Goal: Browse casually: Explore the website without a specific task or goal

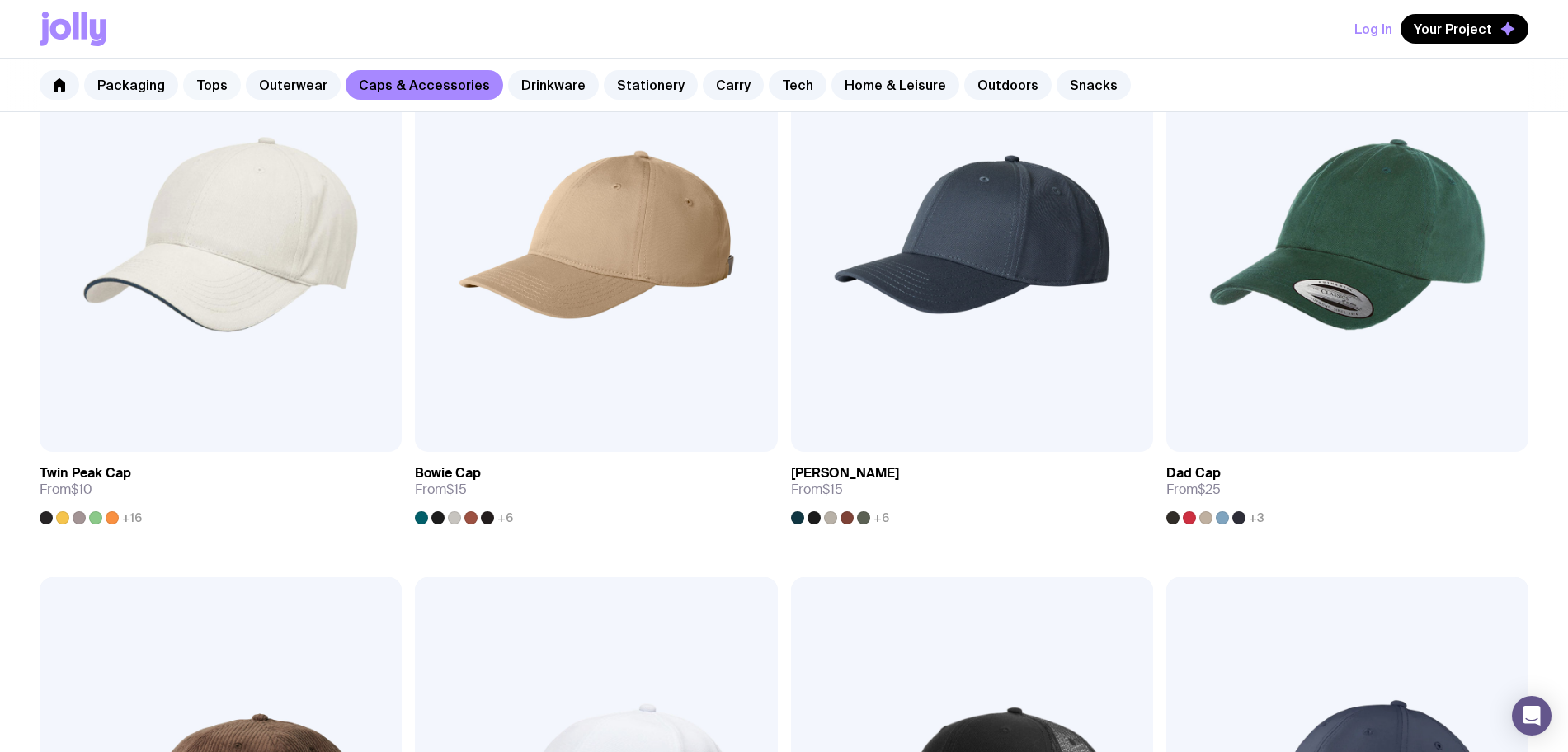
click at [217, 93] on link "Tops" at bounding box center [212, 85] width 58 height 30
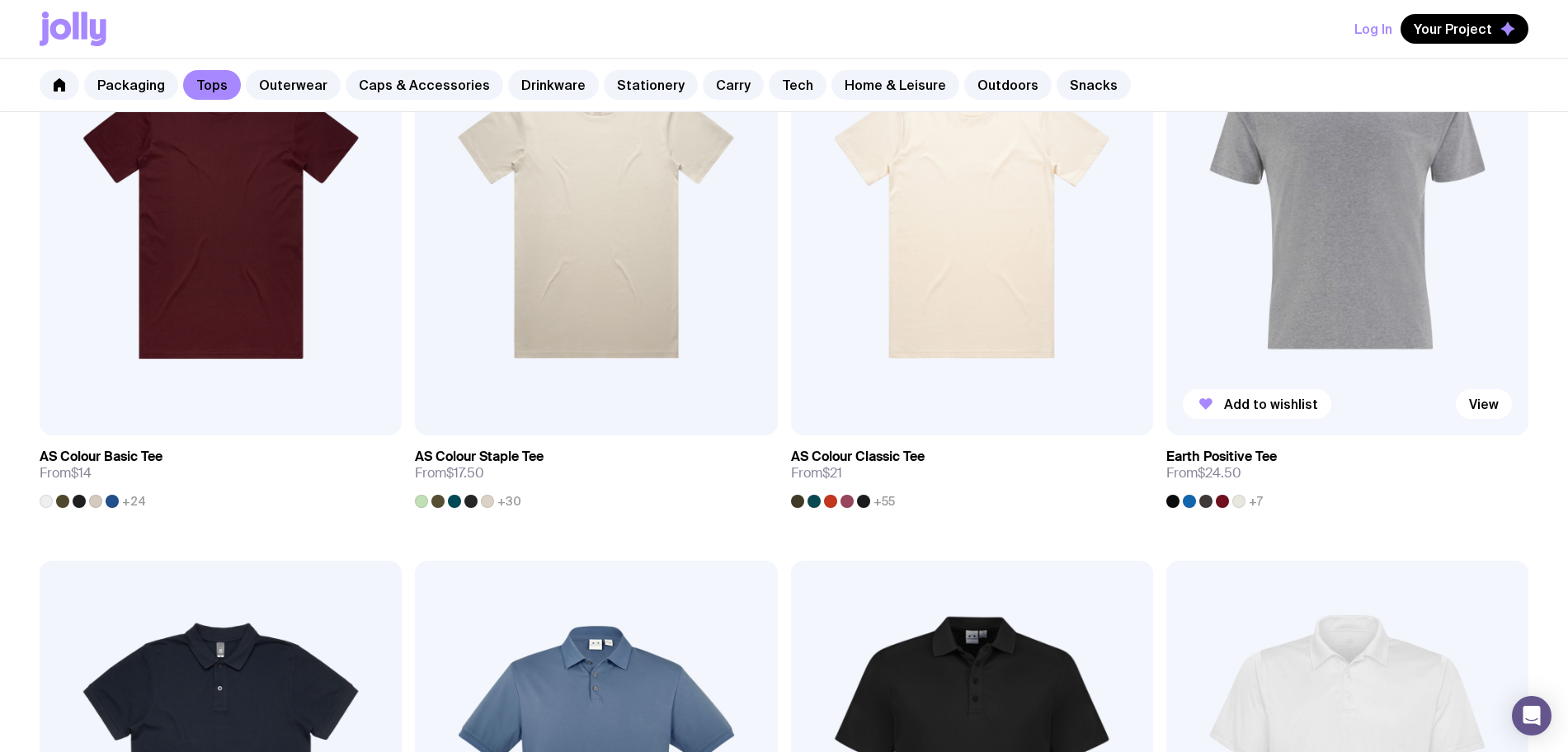
scroll to position [207, 0]
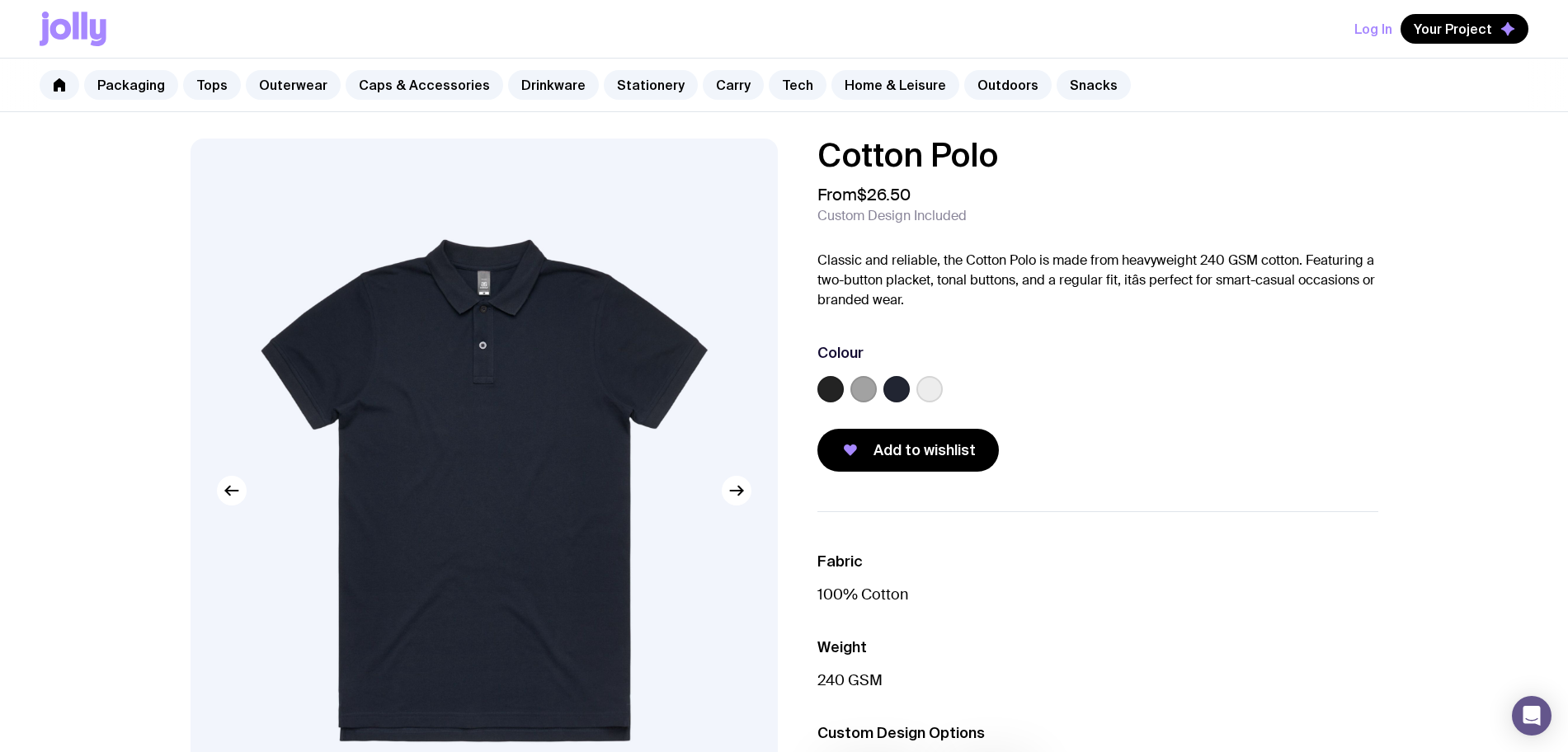
click at [932, 397] on label at bounding box center [929, 389] width 26 height 26
click at [0, 0] on input "radio" at bounding box center [0, 0] width 0 height 0
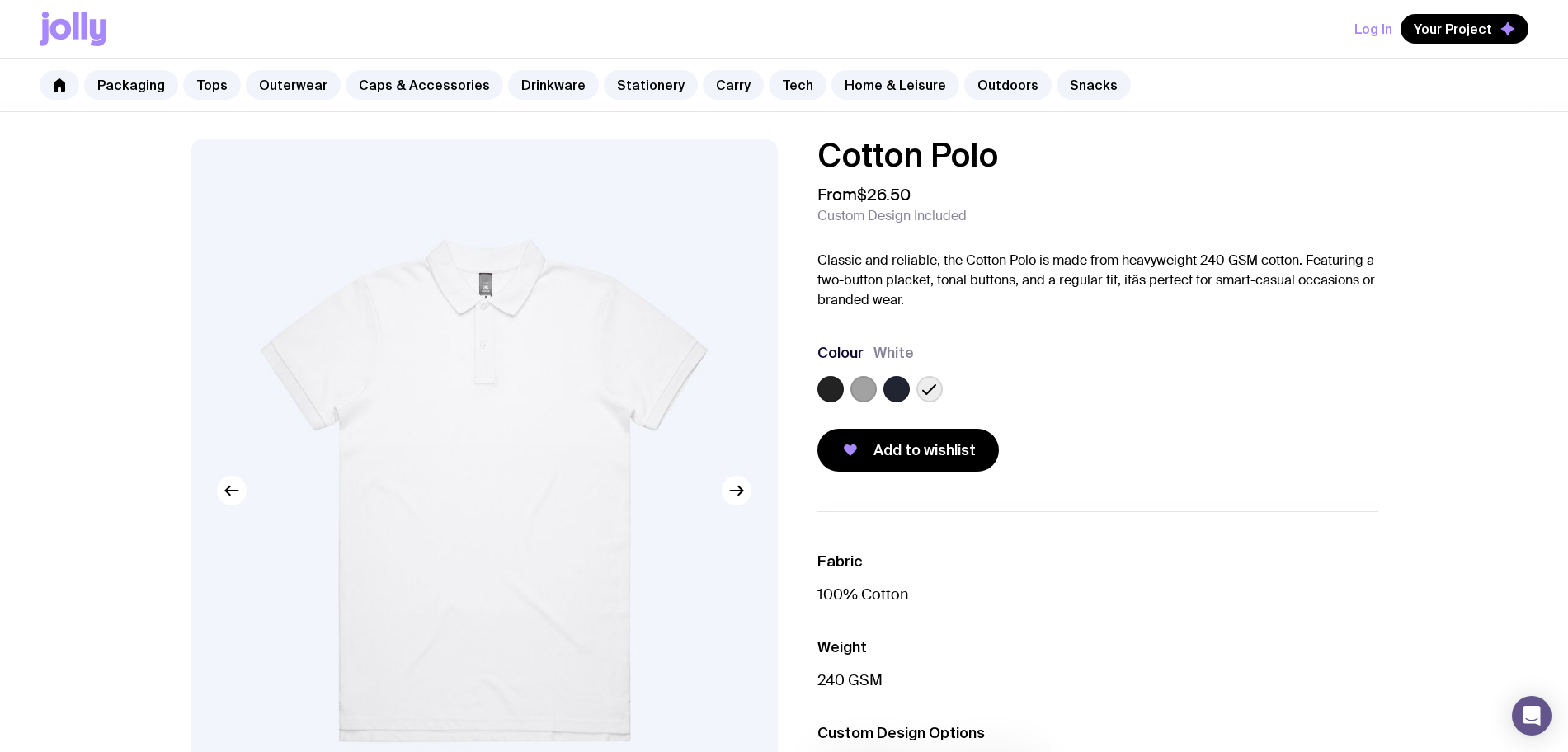
click at [533, 90] on link "Drinkware" at bounding box center [554, 85] width 91 height 30
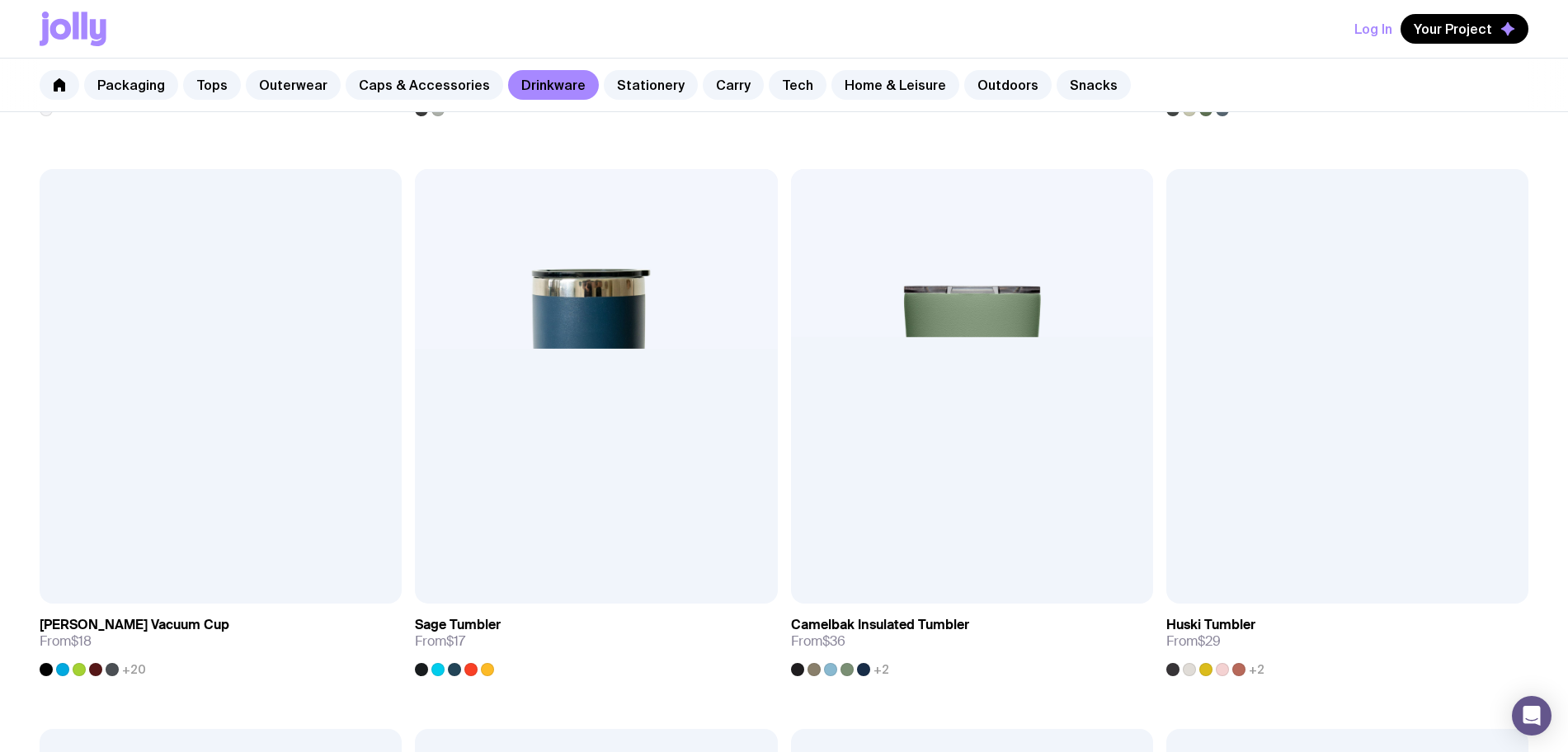
scroll to position [1135, 0]
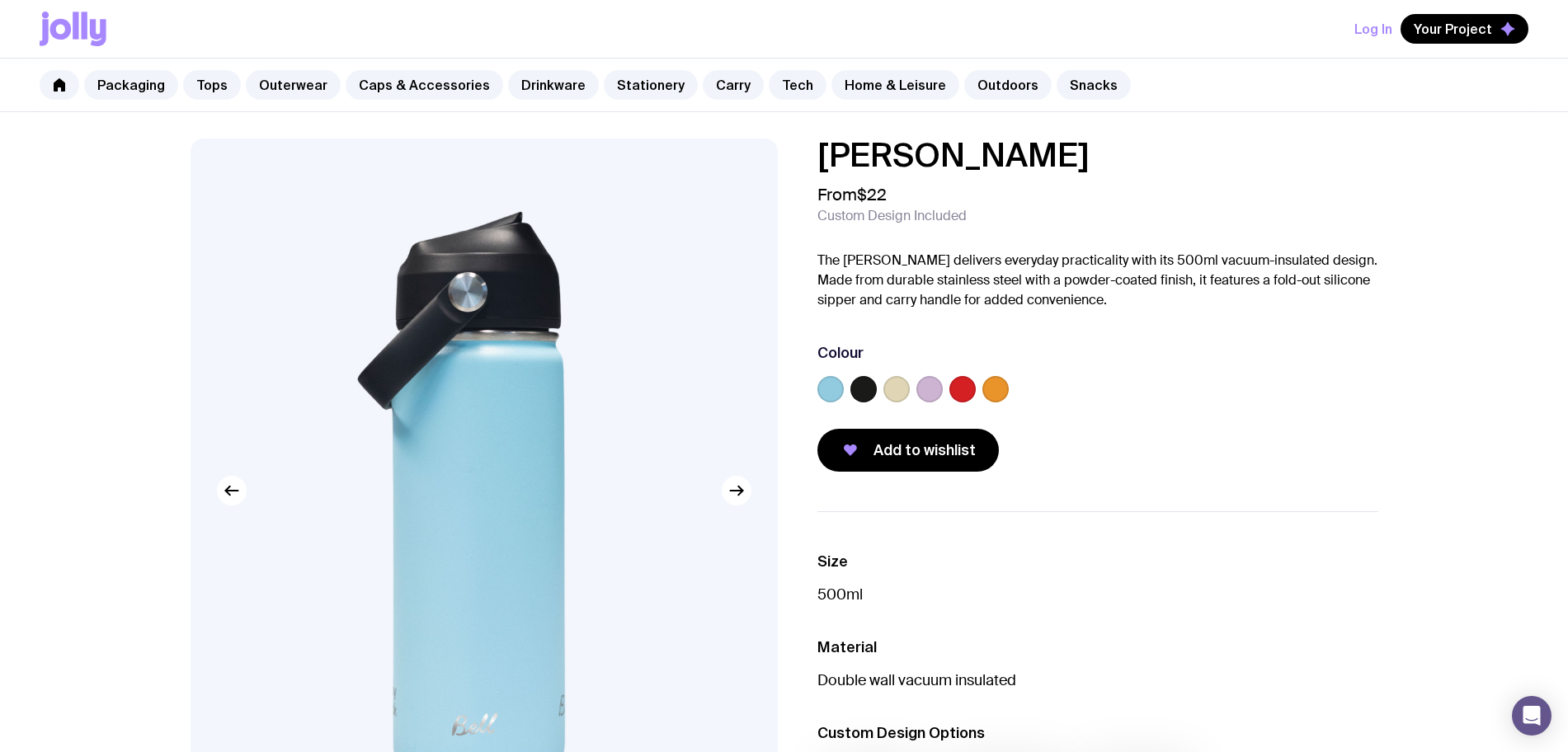
click at [889, 397] on label at bounding box center [896, 389] width 26 height 26
click at [0, 0] on input "radio" at bounding box center [0, 0] width 0 height 0
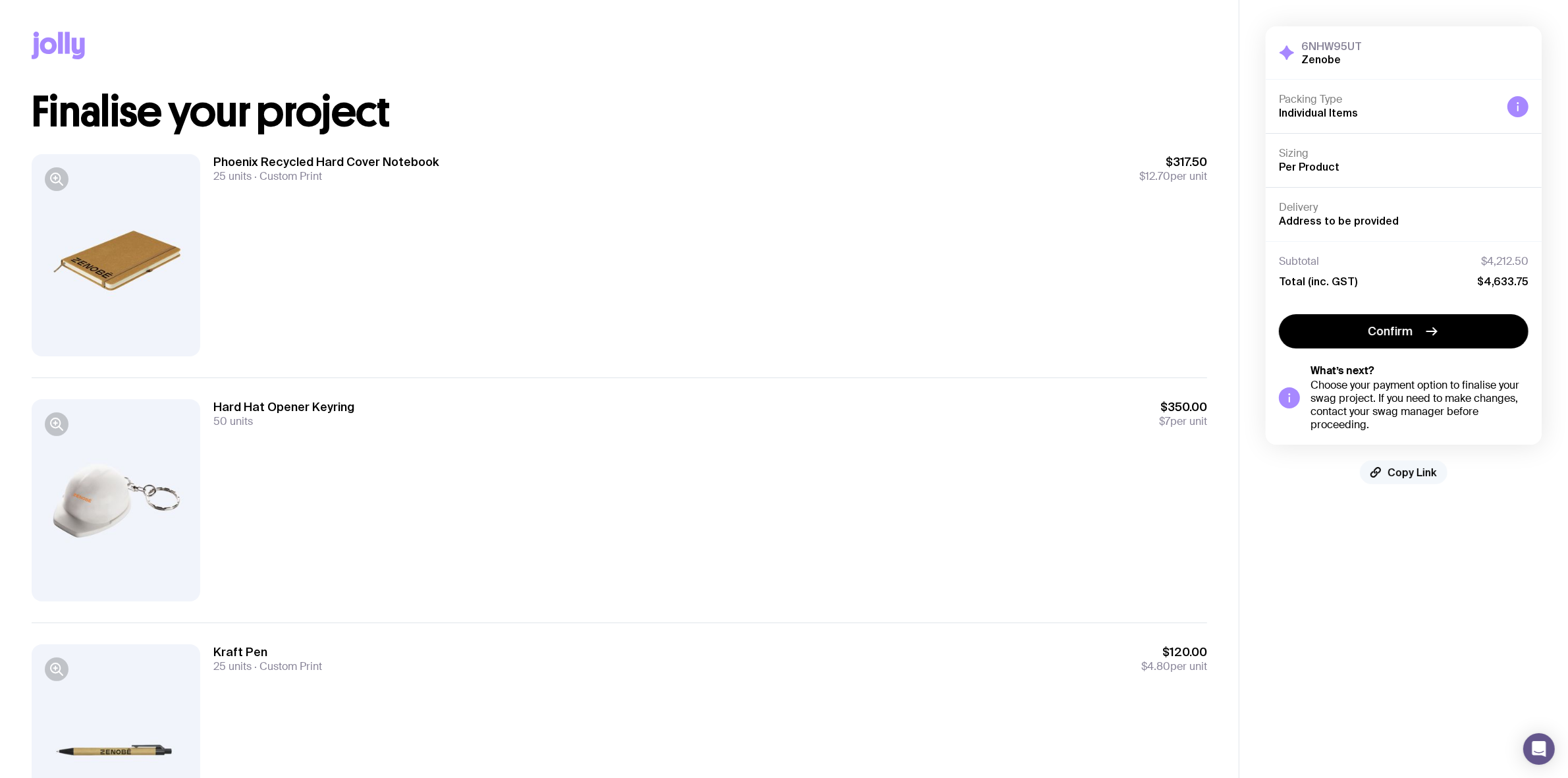
drag, startPoint x: 1420, startPoint y: 470, endPoint x: 1414, endPoint y: 492, distance: 22.8
click at [1420, 470] on span "Copy Link" at bounding box center [1412, 472] width 49 height 13
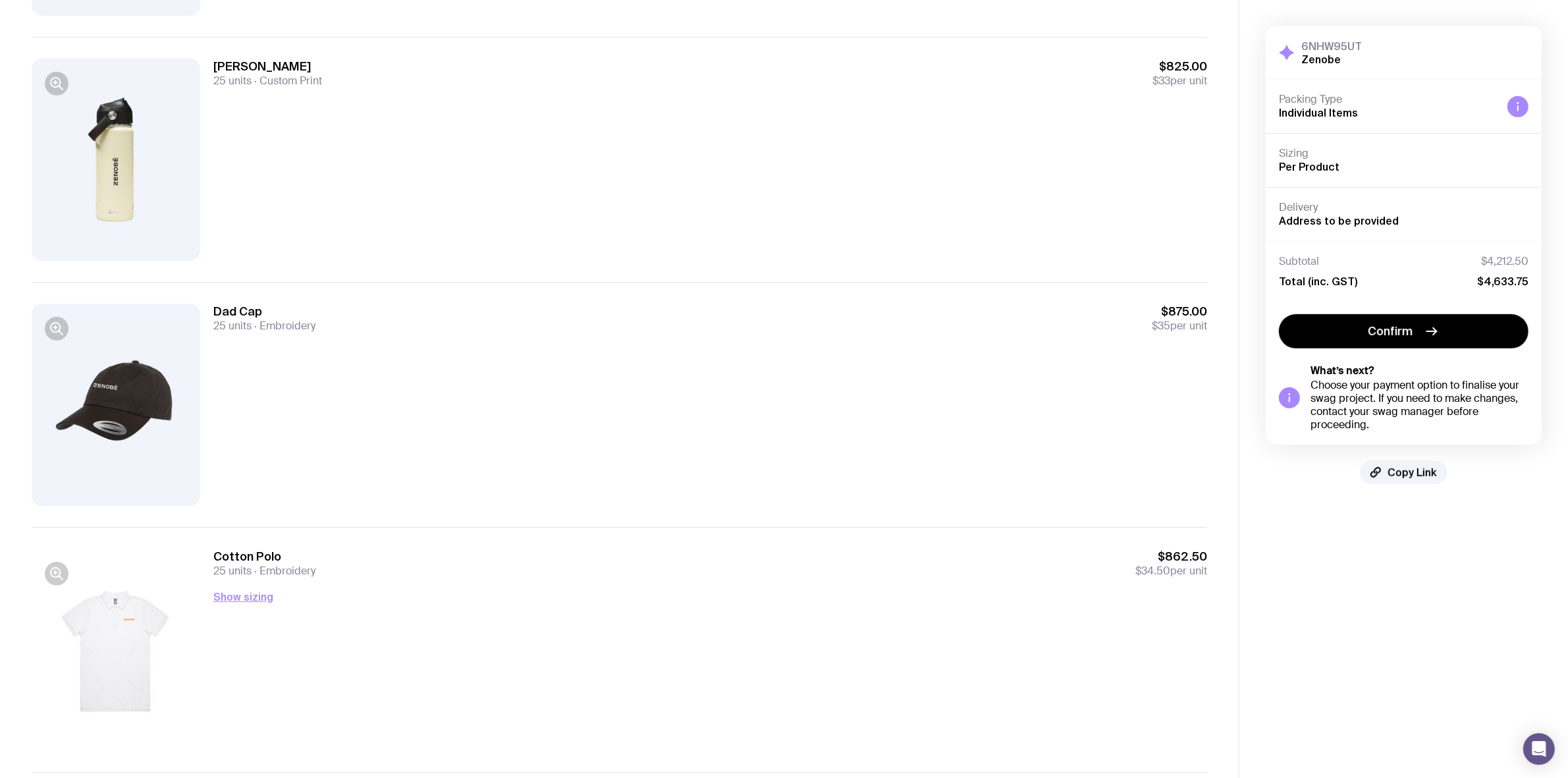
scroll to position [988, 0]
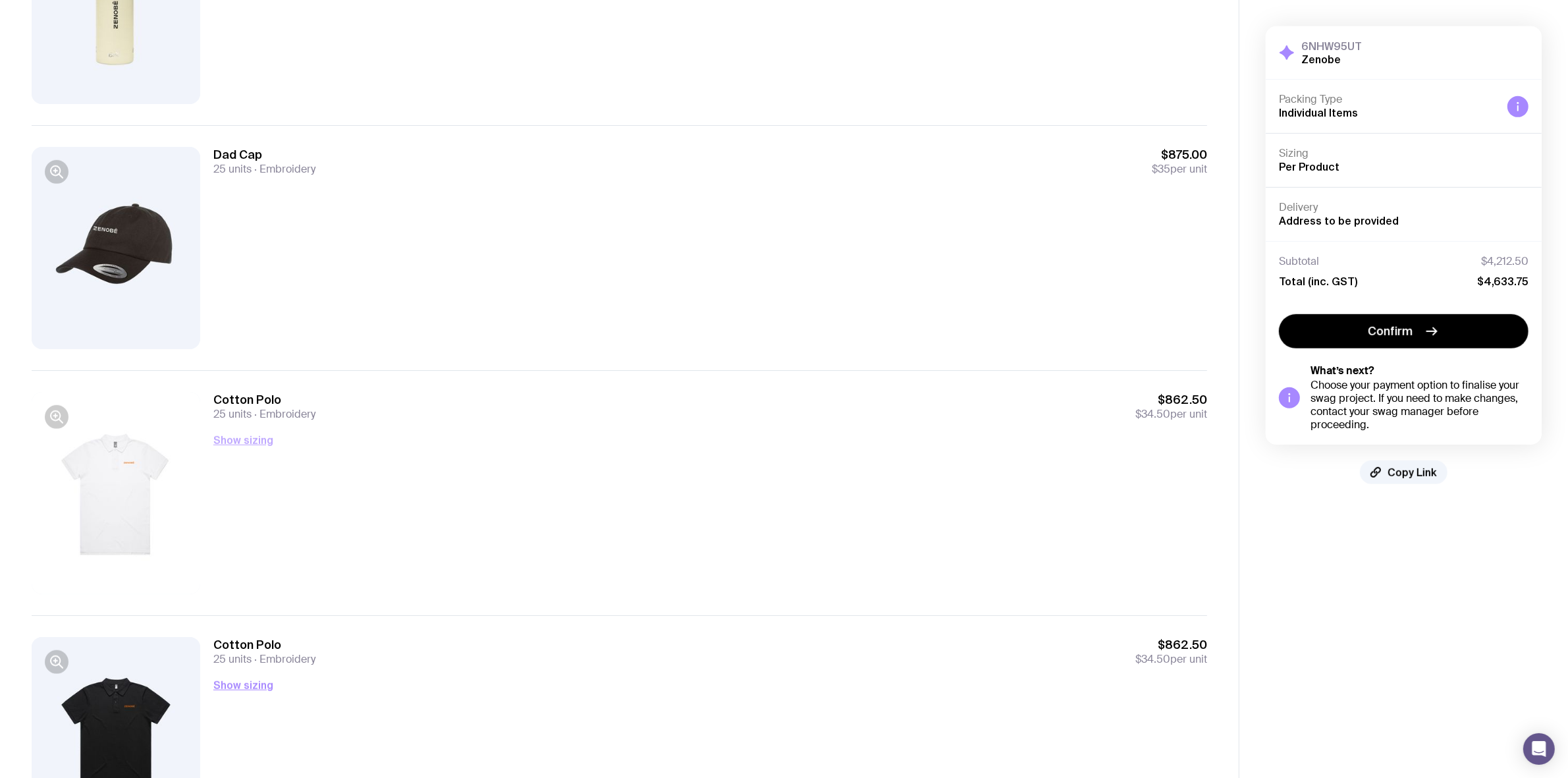
click at [251, 440] on button "Show sizing" at bounding box center [243, 440] width 60 height 16
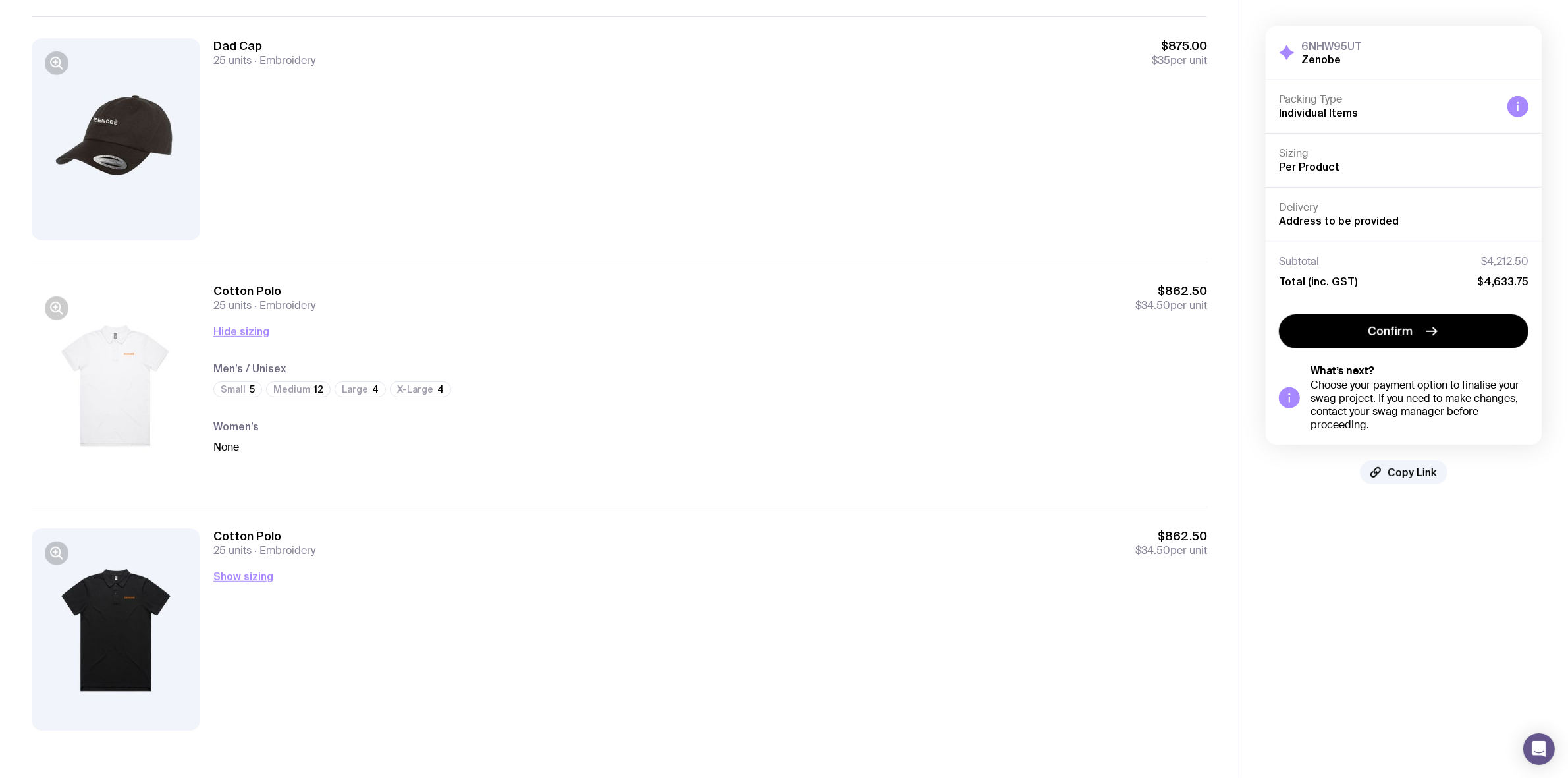
scroll to position [1097, 0]
click at [261, 580] on button "Show sizing" at bounding box center [243, 577] width 60 height 16
click at [1403, 479] on span "Copy Link" at bounding box center [1412, 472] width 49 height 13
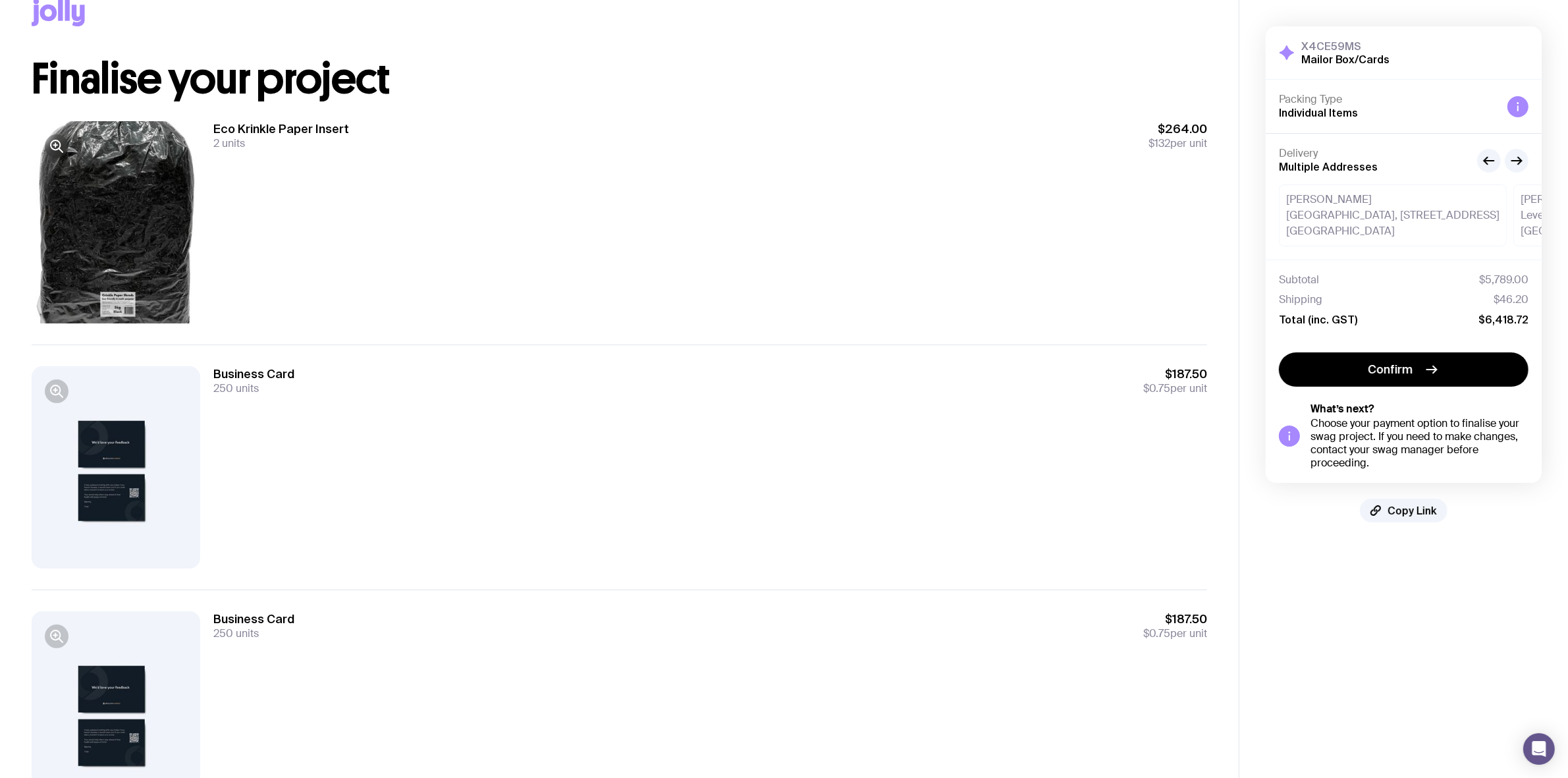
scroll to position [28, 0]
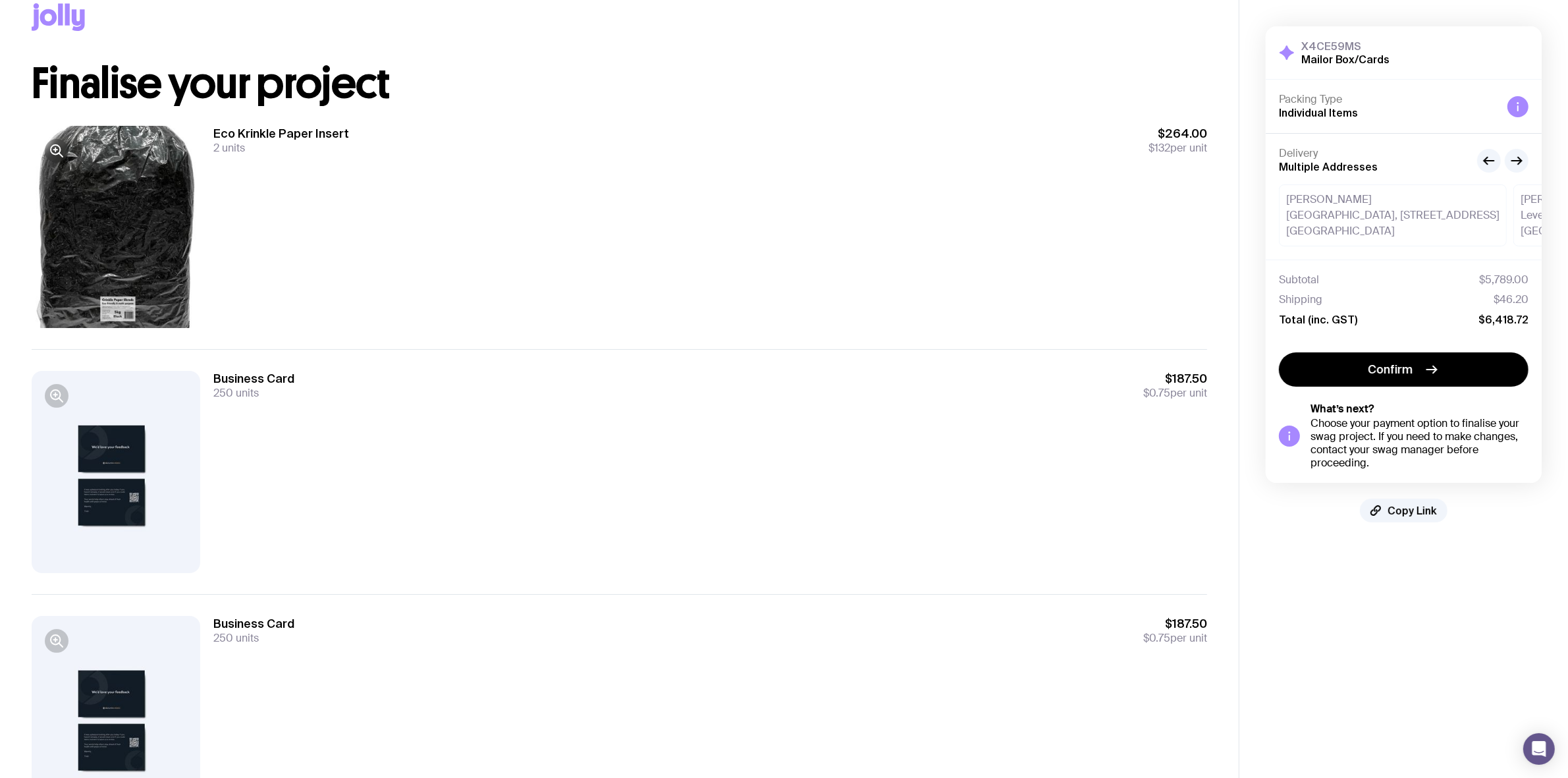
click at [119, 199] on div at bounding box center [116, 227] width 169 height 202
click at [49, 146] on icon "button" at bounding box center [57, 151] width 16 height 16
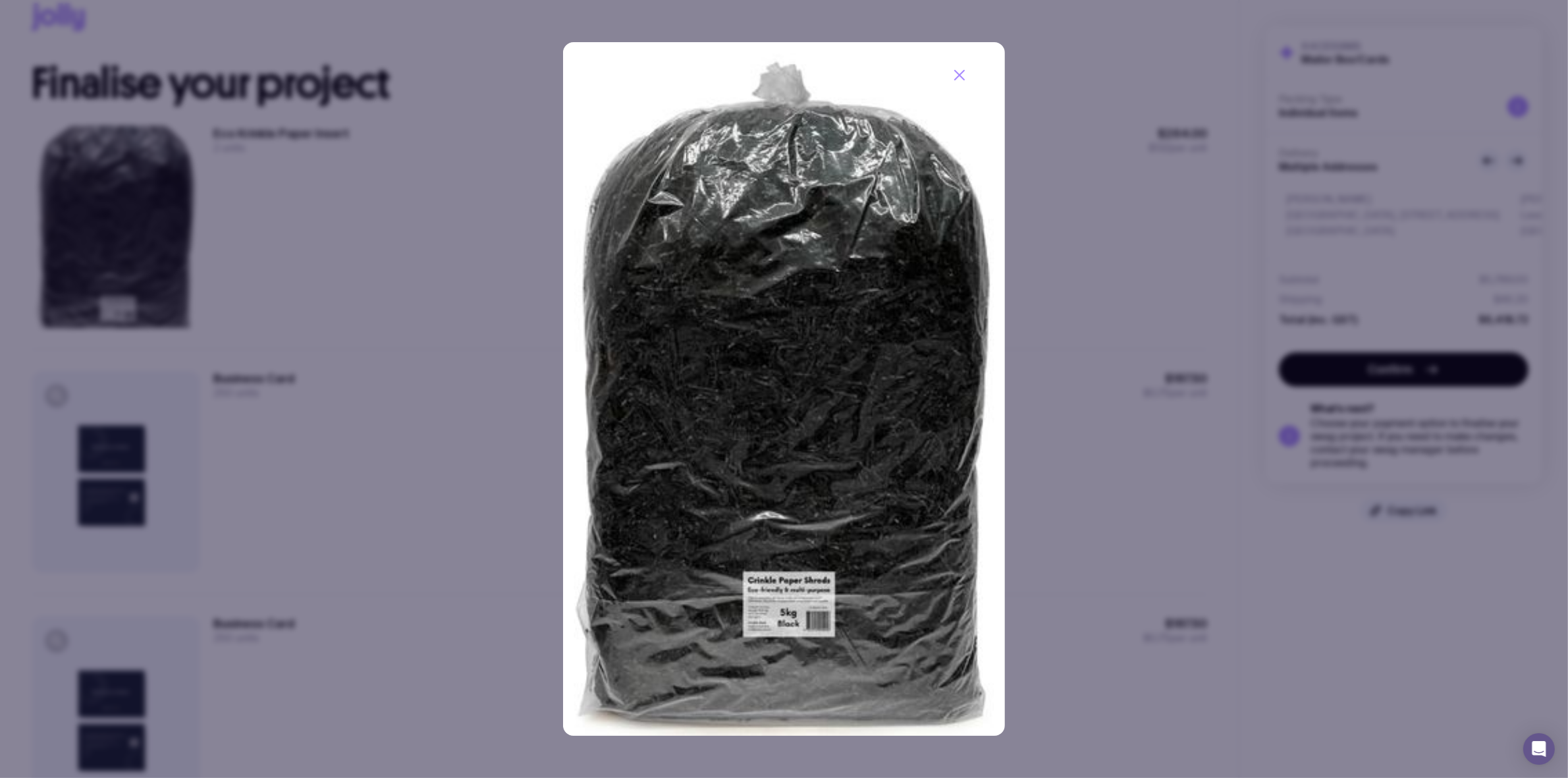
click at [960, 78] on icon "button" at bounding box center [960, 75] width 16 height 16
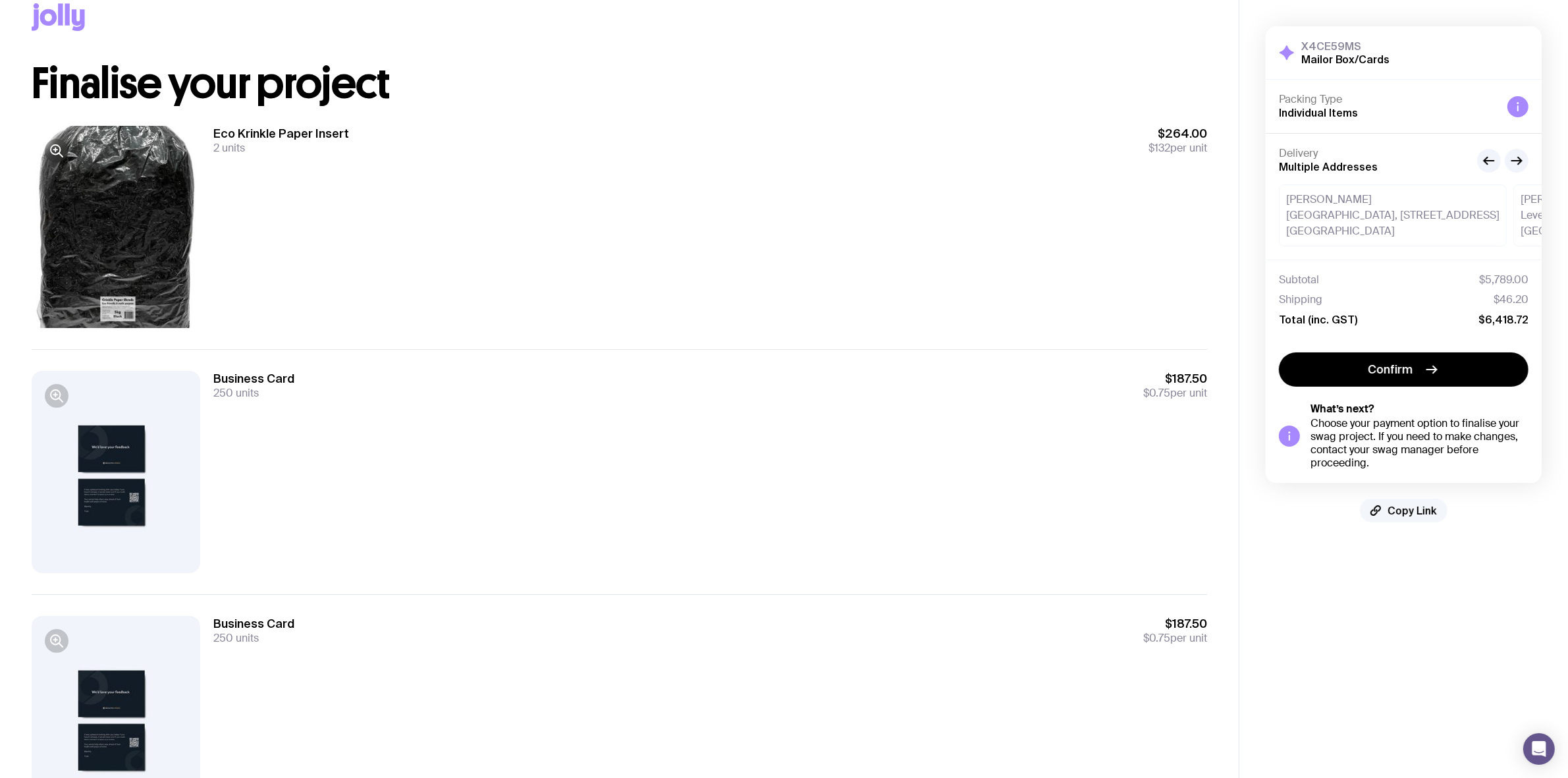
click at [1397, 517] on span "Copy Link" at bounding box center [1412, 511] width 49 height 13
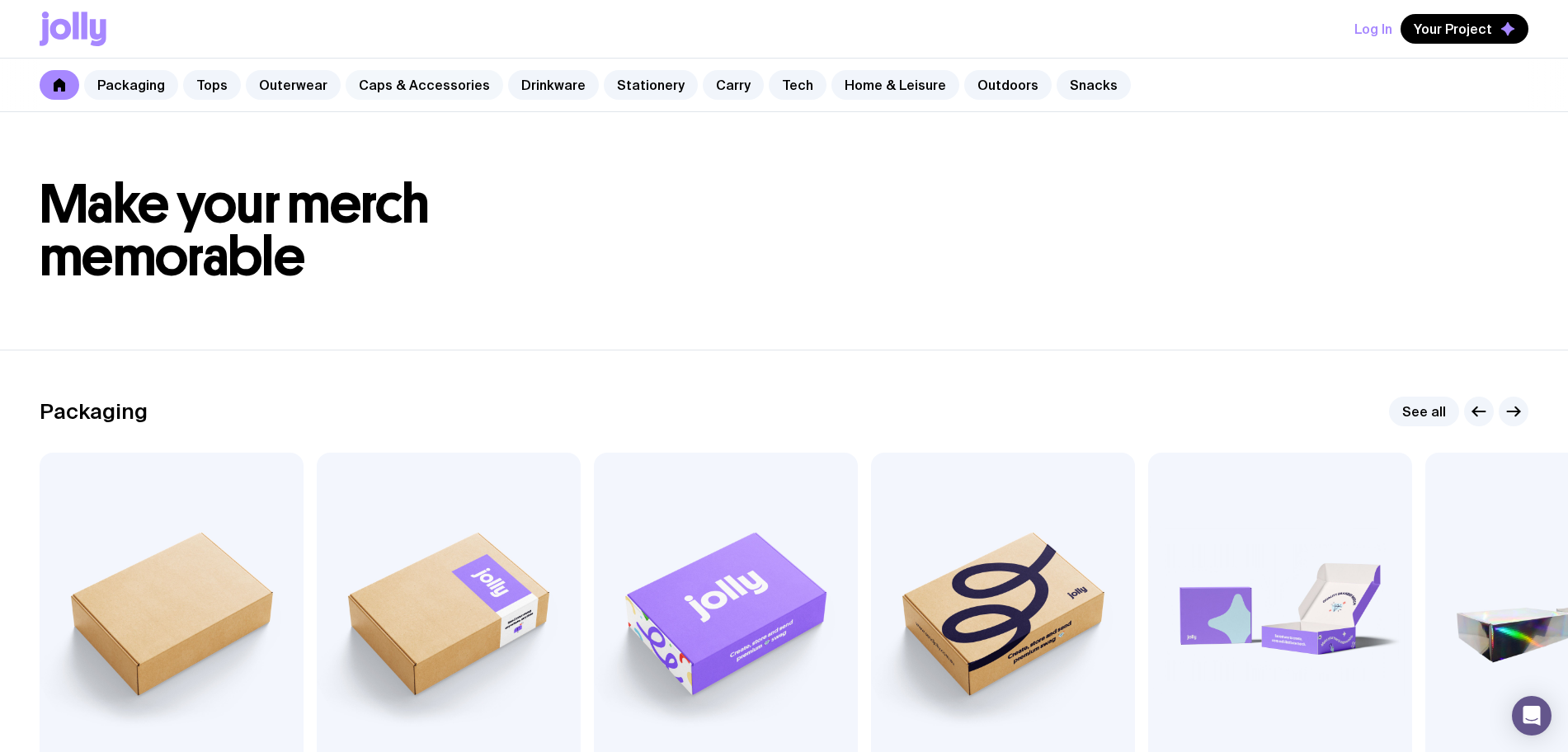
click at [397, 99] on link "Caps & Accessories" at bounding box center [424, 85] width 158 height 30
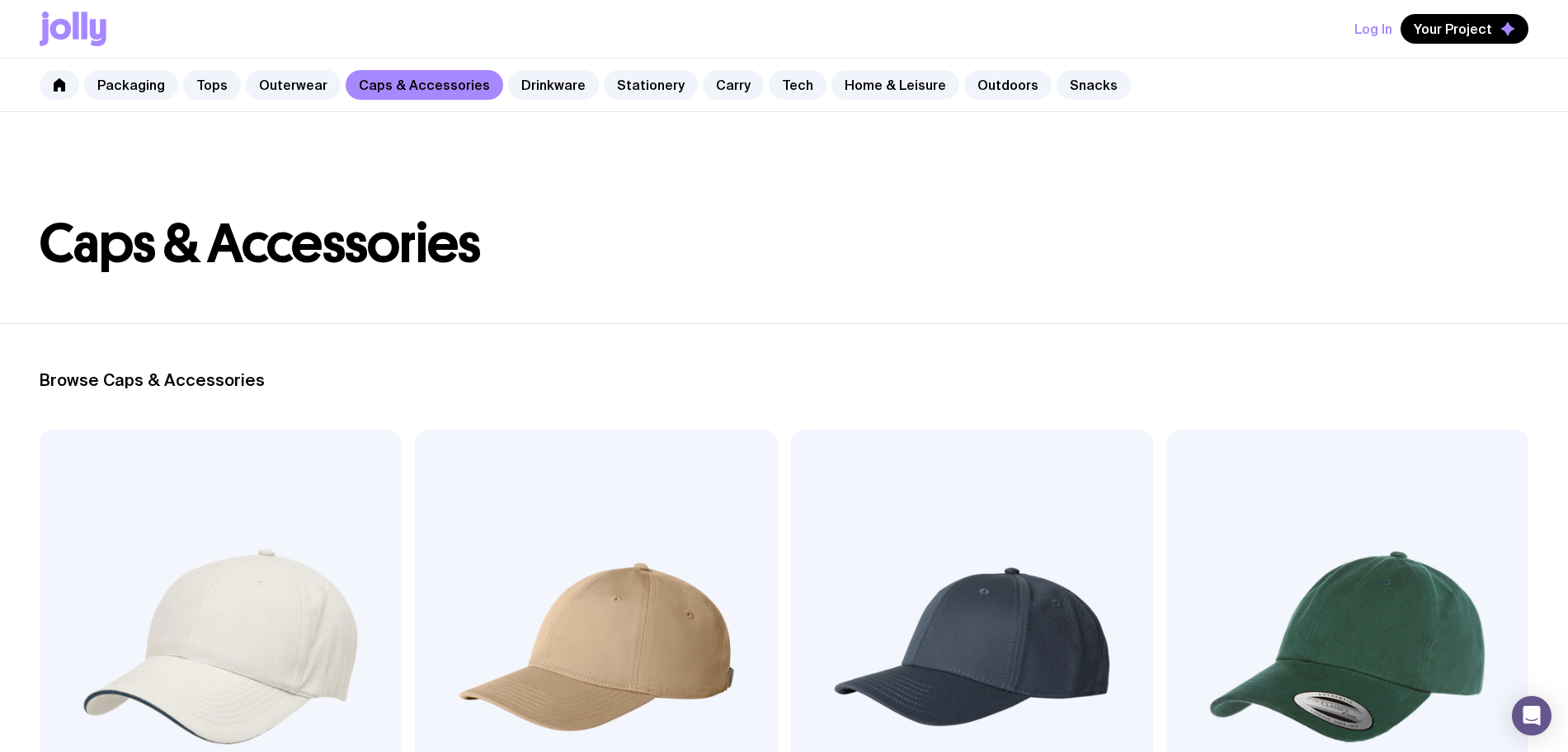
click at [402, 93] on link "Caps & Accessories" at bounding box center [424, 85] width 158 height 30
click at [657, 162] on header "Caps & Accessories" at bounding box center [784, 218] width 1568 height 212
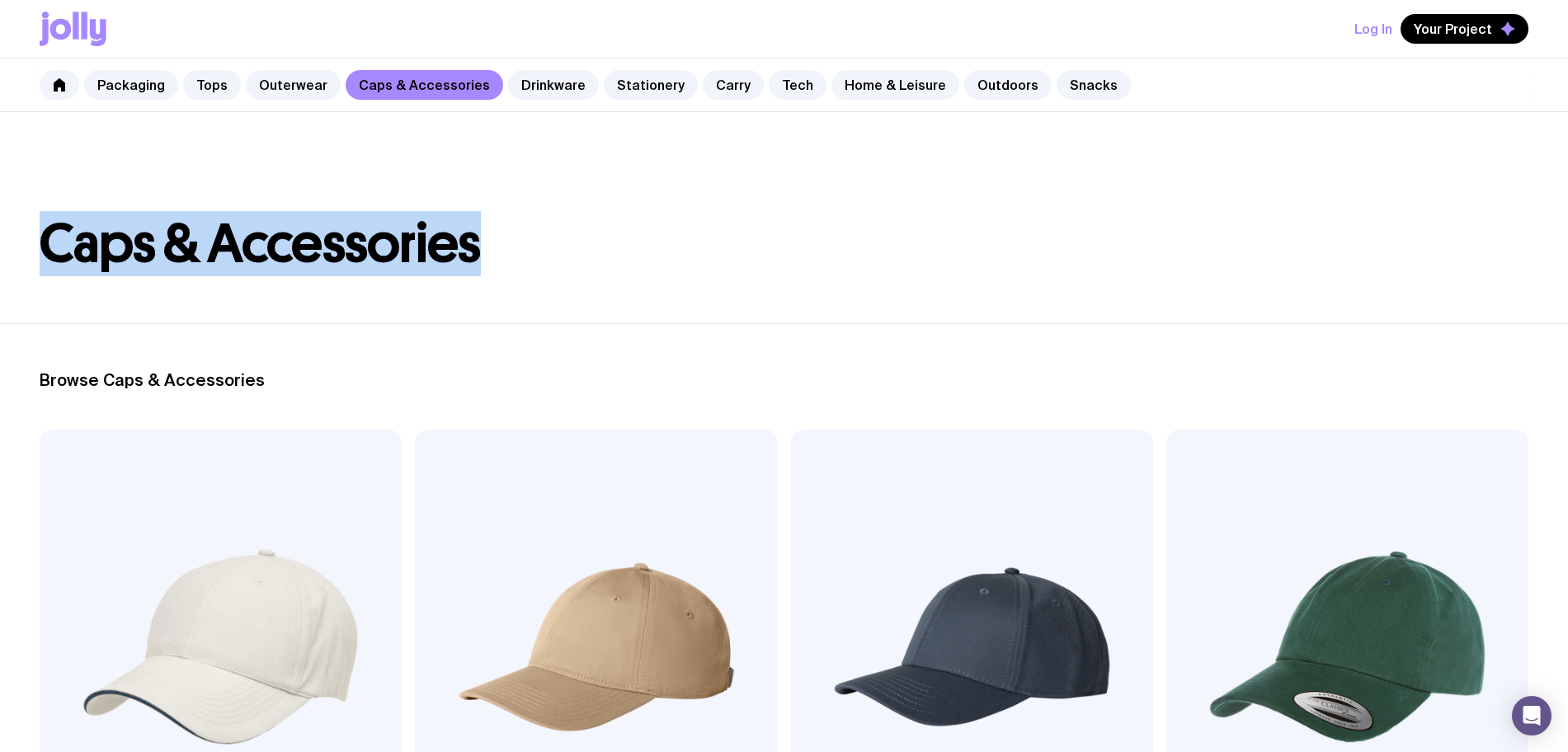
drag, startPoint x: 506, startPoint y: 264, endPoint x: 40, endPoint y: 253, distance: 466.1
click at [40, 253] on h1 "Caps & Accessories" at bounding box center [784, 245] width 1489 height 53
click at [42, 253] on h1 "Caps & Accessories" at bounding box center [784, 245] width 1489 height 53
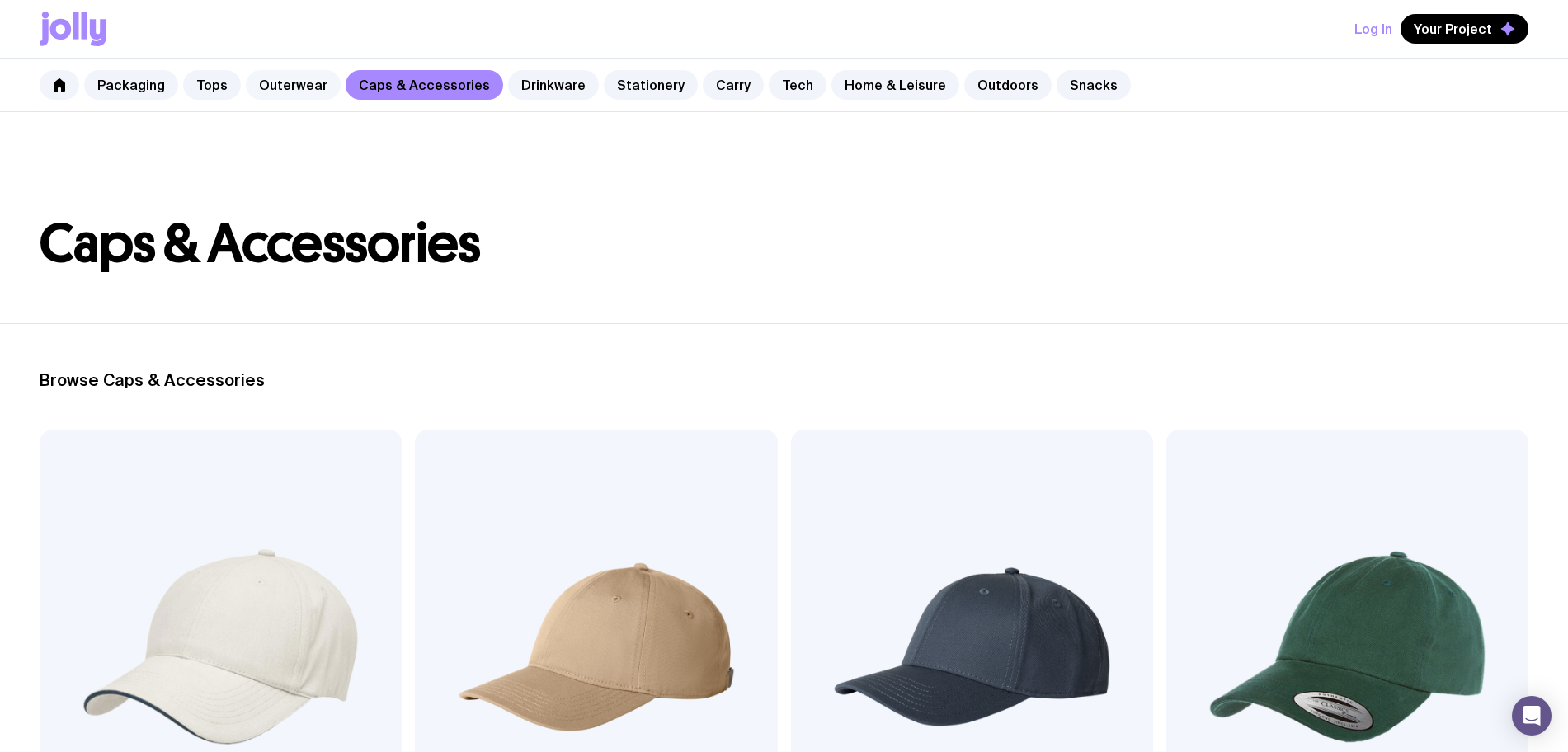
click at [308, 89] on link "Outerwear" at bounding box center [293, 85] width 95 height 30
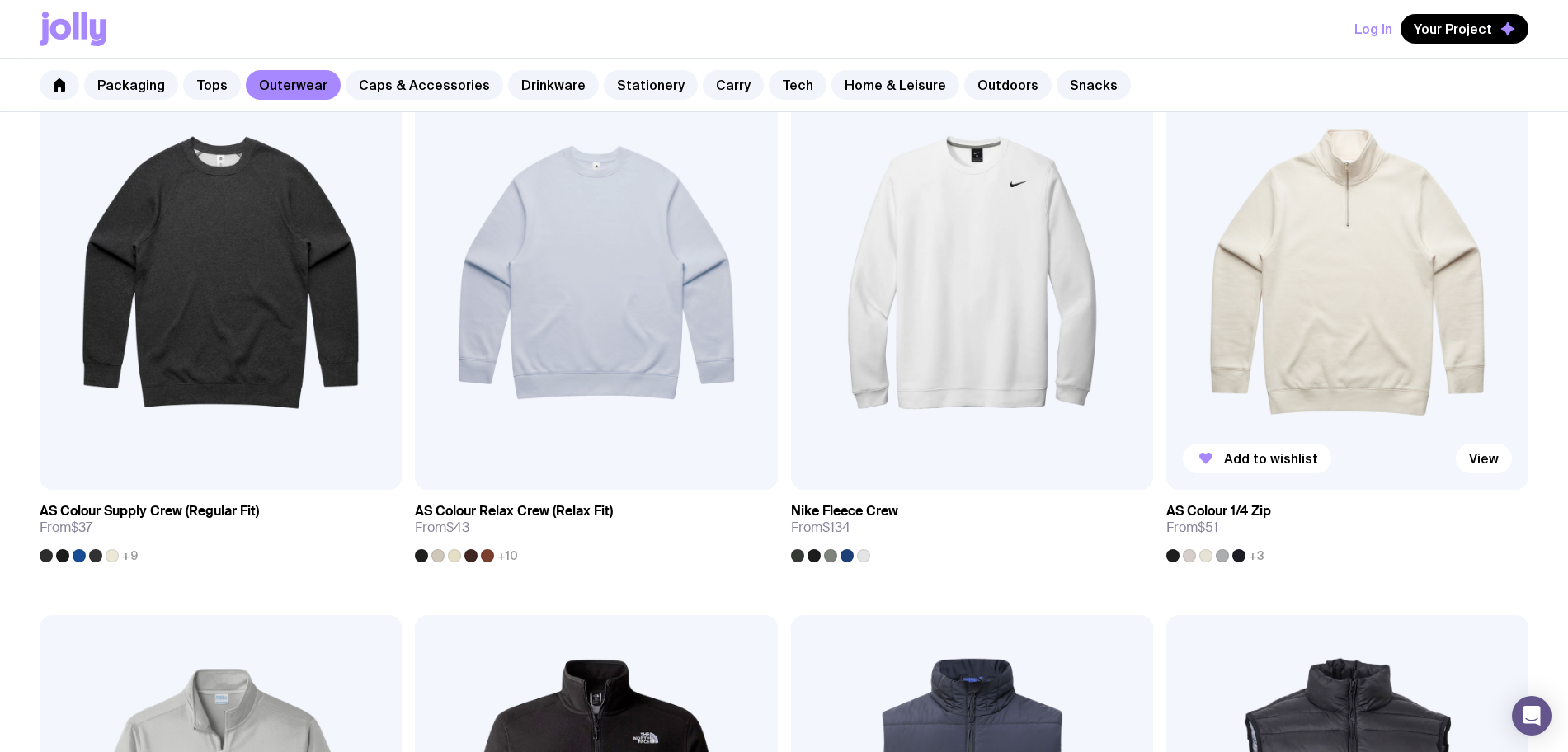
scroll to position [207, 0]
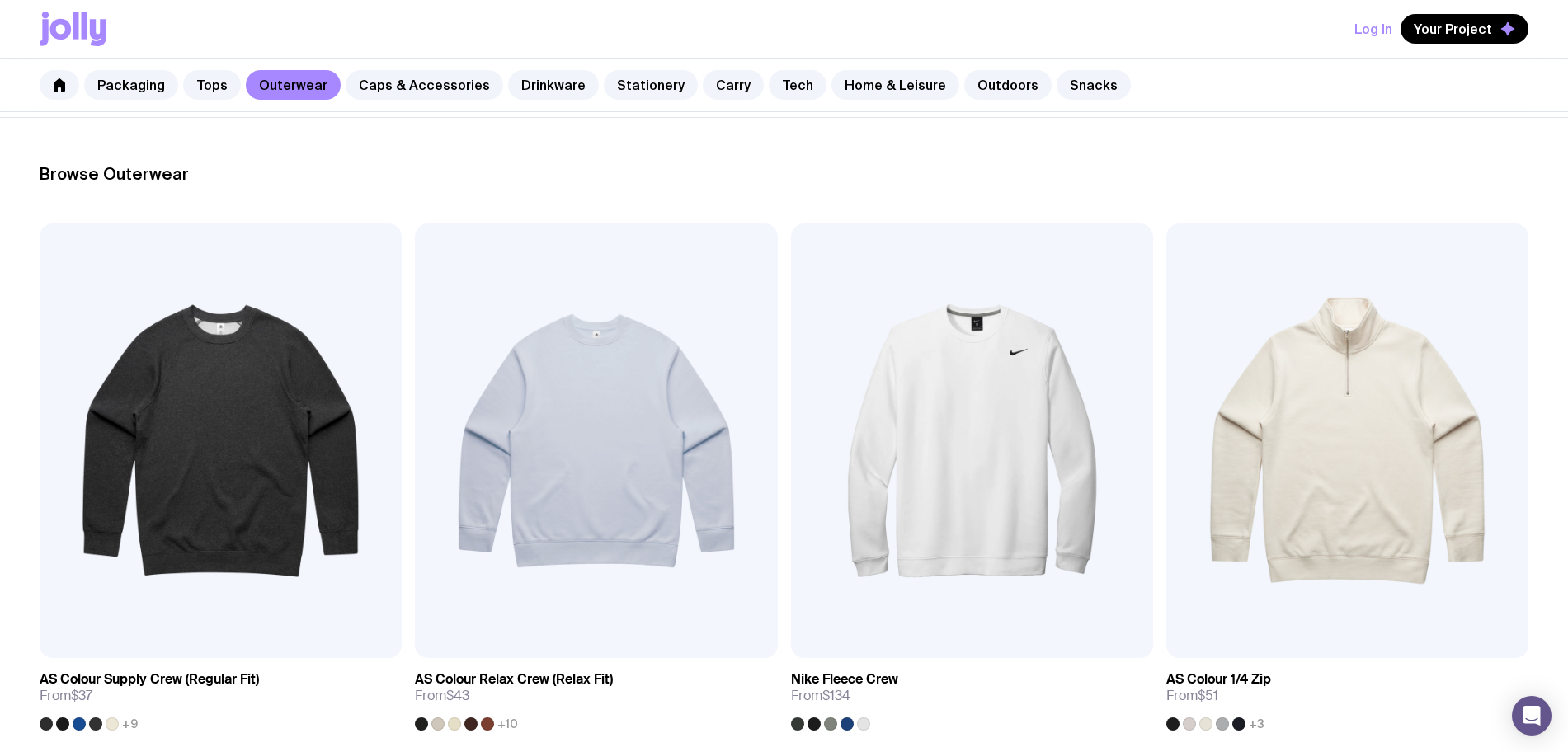
click at [1233, 116] on header "Outerwear" at bounding box center [784, 12] width 1568 height 212
click at [1199, 26] on div "Log In Your Project" at bounding box center [784, 29] width 1489 height 58
click at [1205, 17] on div "Log In Your Project" at bounding box center [784, 29] width 1489 height 58
